Goal: Task Accomplishment & Management: Manage account settings

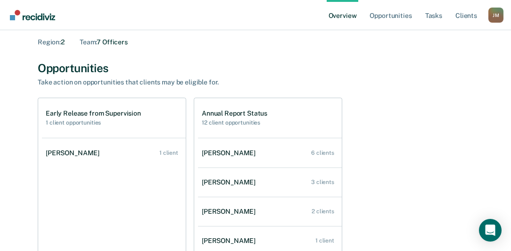
scroll to position [81, 0]
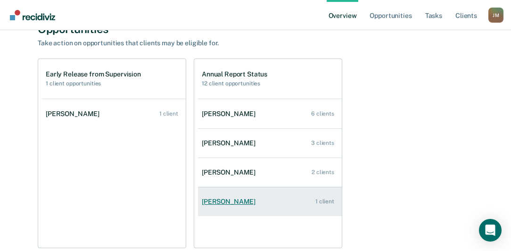
click at [218, 201] on div "[PERSON_NAME]" at bounding box center [231, 202] width 58 height 8
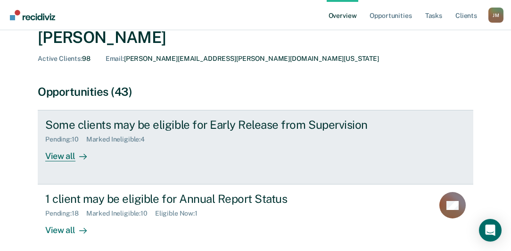
scroll to position [54, 0]
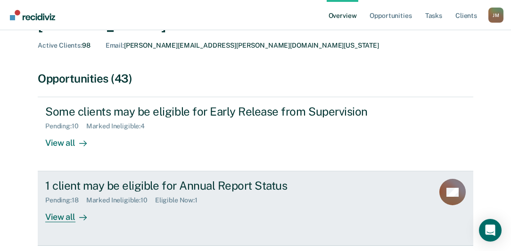
click at [74, 199] on div "Pending : 18" at bounding box center [65, 200] width 41 height 8
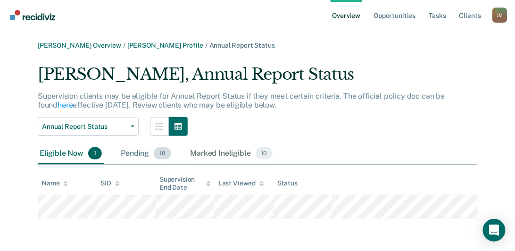
click at [136, 156] on div "Pending 18" at bounding box center [146, 153] width 54 height 21
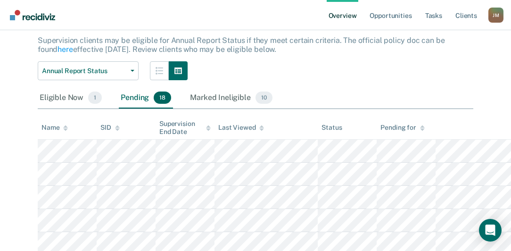
scroll to position [39, 0]
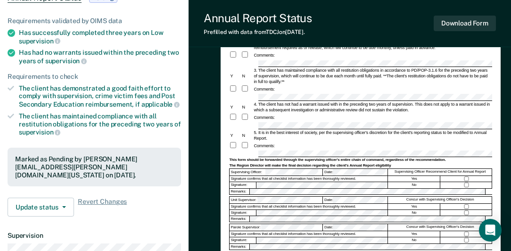
scroll to position [107, 0]
